Goal: Find specific page/section: Find specific page/section

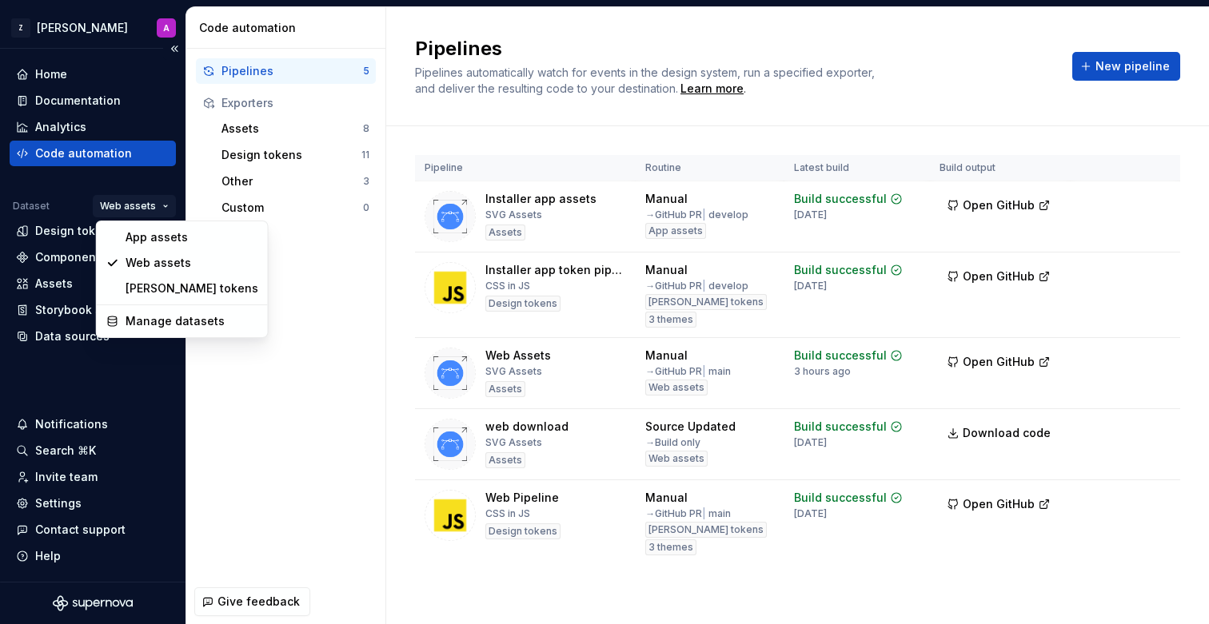
click at [120, 197] on html "Z [PERSON_NAME] A Home Documentation Analytics Code automation Dataset Web asse…" at bounding box center [604, 312] width 1209 height 624
click at [154, 234] on div "App assets" at bounding box center [192, 237] width 133 height 16
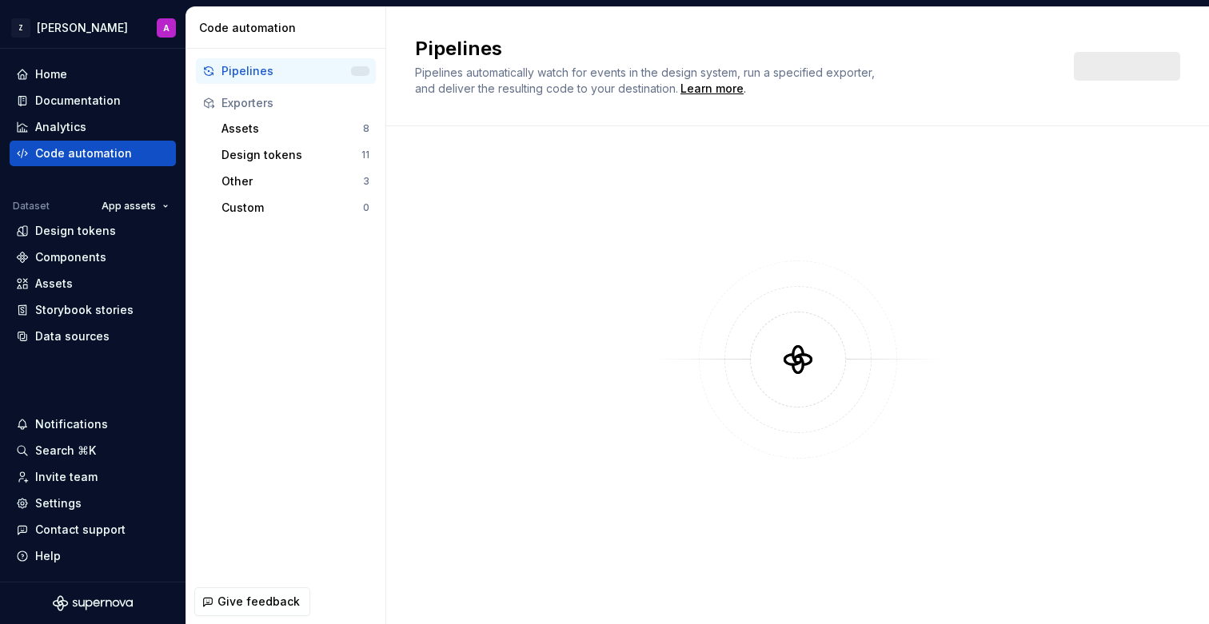
click at [90, 285] on div "Assets" at bounding box center [93, 284] width 154 height 16
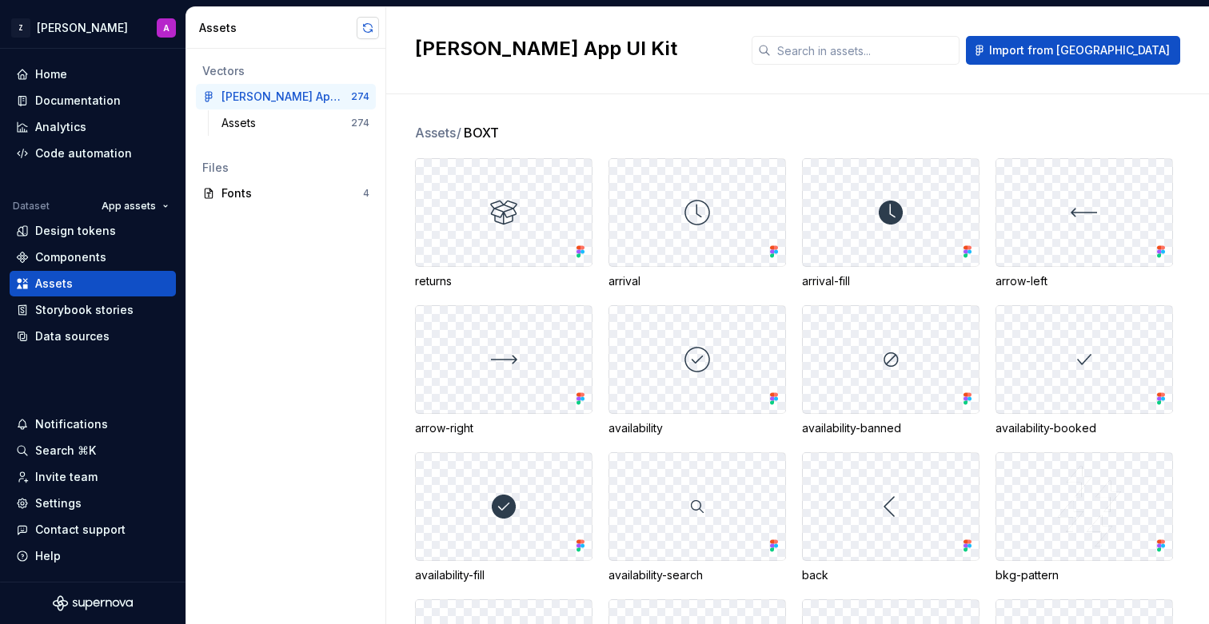
click at [370, 24] on button "button" at bounding box center [368, 28] width 22 height 22
